Goal: Information Seeking & Learning: Find specific fact

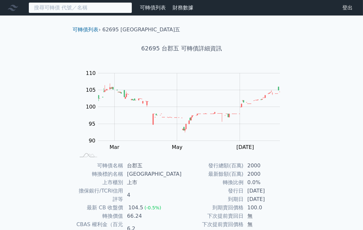
click at [98, 6] on input at bounding box center [79, 7] width 103 height 11
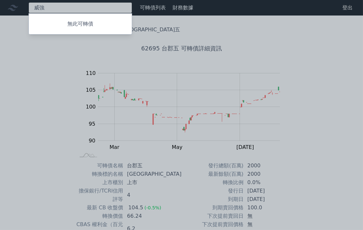
type input "威"
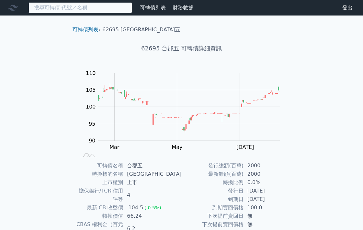
click at [85, 7] on input at bounding box center [79, 7] width 103 height 11
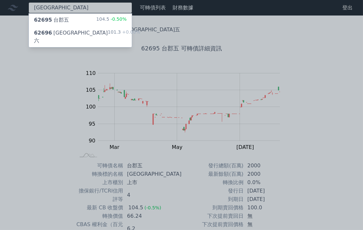
type input "[GEOGRAPHIC_DATA]"
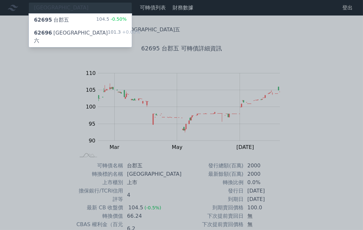
click at [69, 31] on div "62696 [GEOGRAPHIC_DATA]六 101.3 +0.00%" at bounding box center [80, 37] width 103 height 21
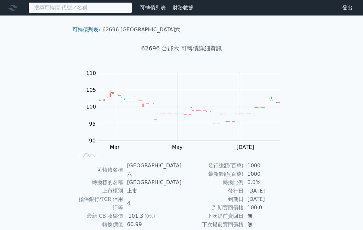
click at [72, 8] on input at bounding box center [79, 7] width 103 height 11
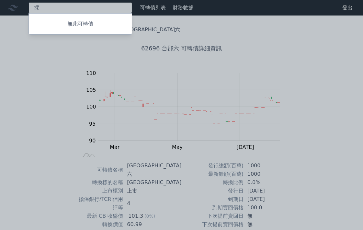
type input "采"
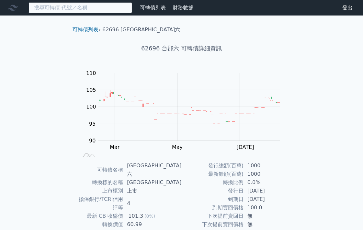
click at [105, 8] on input at bounding box center [79, 7] width 103 height 11
type input "ㄉ"
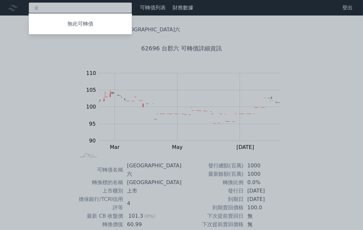
type input "ㄅ"
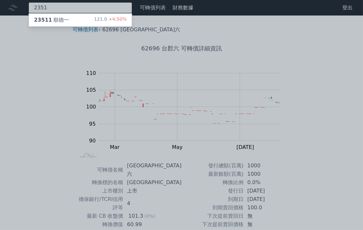
type input "2351"
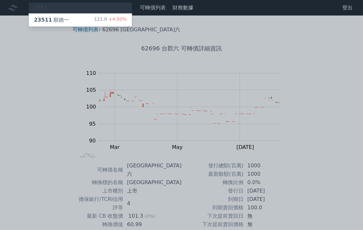
click at [66, 19] on div "23511 [PERSON_NAME]" at bounding box center [51, 20] width 35 height 8
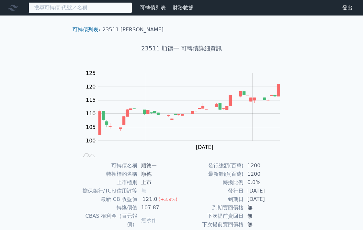
click at [54, 10] on input at bounding box center [79, 7] width 103 height 11
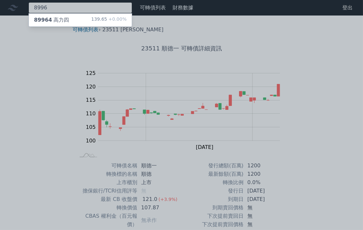
type input "8996"
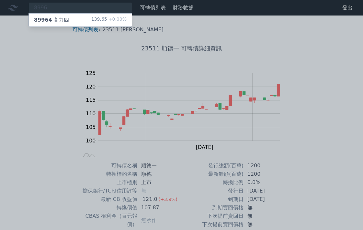
click at [51, 19] on div "89964 高力四" at bounding box center [51, 20] width 35 height 8
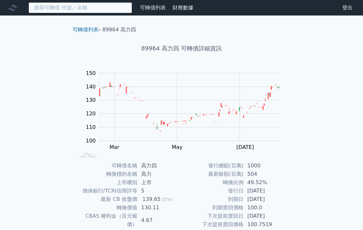
click at [73, 8] on input at bounding box center [79, 7] width 103 height 11
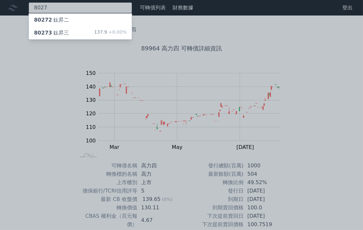
type input "8027"
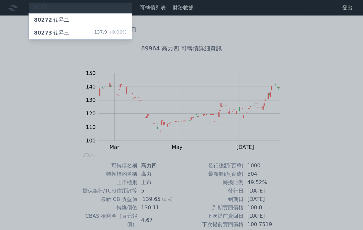
click at [53, 31] on div "80273 鈦昇三" at bounding box center [51, 33] width 35 height 8
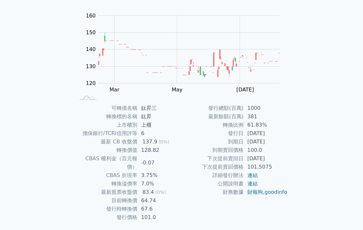
scroll to position [69, 0]
